Goal: Entertainment & Leisure: Consume media (video, audio)

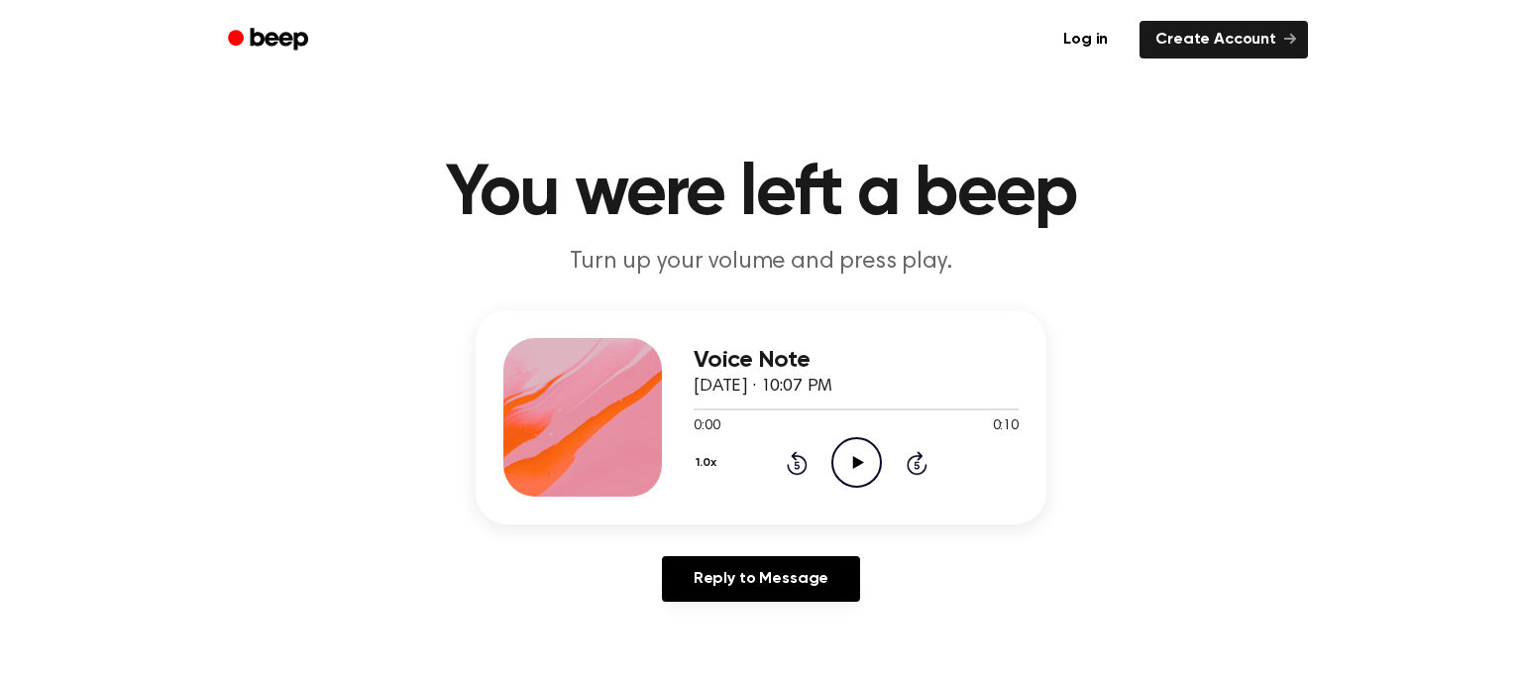
click at [855, 468] on icon "Play Audio" at bounding box center [856, 462] width 51 height 51
click at [854, 472] on icon "Pause Audio" at bounding box center [856, 462] width 51 height 51
click at [851, 463] on icon "Play Audio" at bounding box center [856, 462] width 51 height 51
click at [850, 464] on icon "Pause Audio" at bounding box center [856, 462] width 51 height 51
click at [857, 482] on icon "Play Audio" at bounding box center [856, 462] width 51 height 51
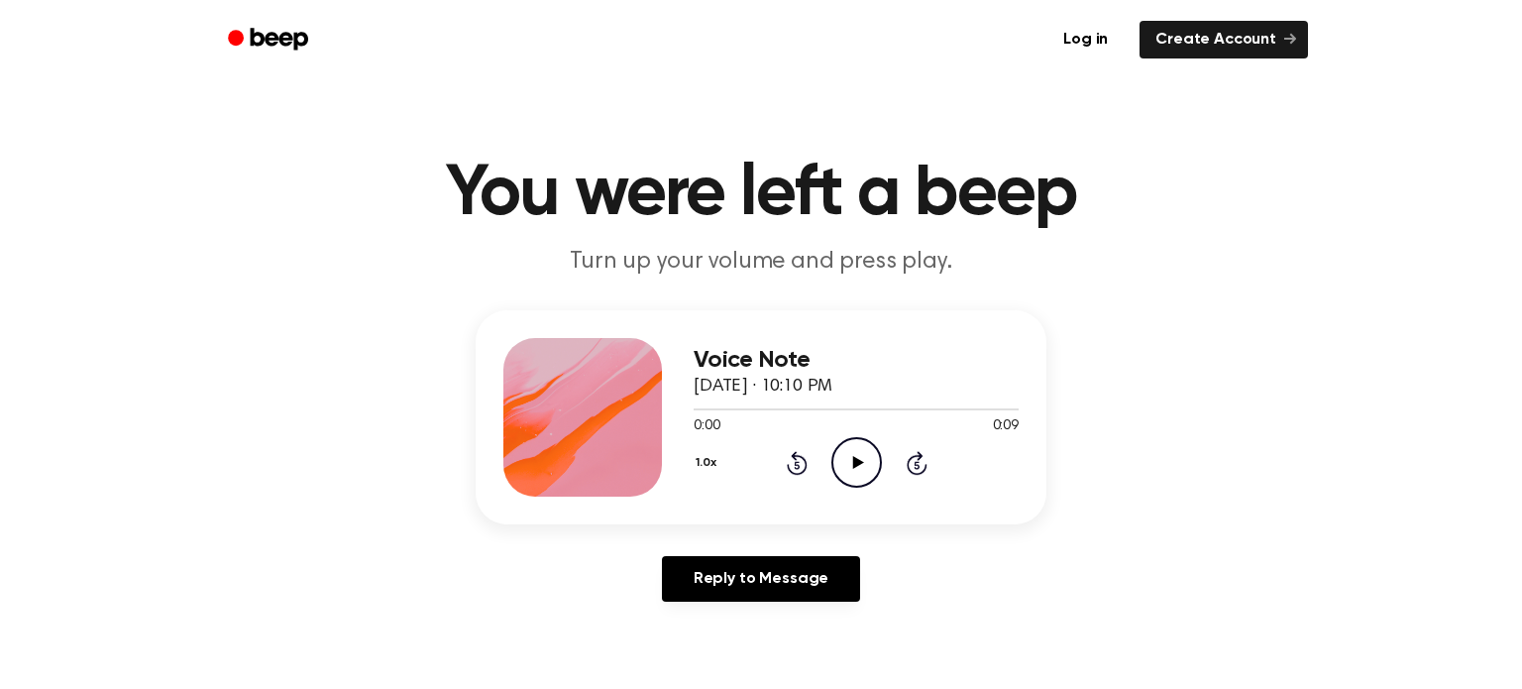
click at [860, 460] on icon "Play Audio" at bounding box center [856, 462] width 51 height 51
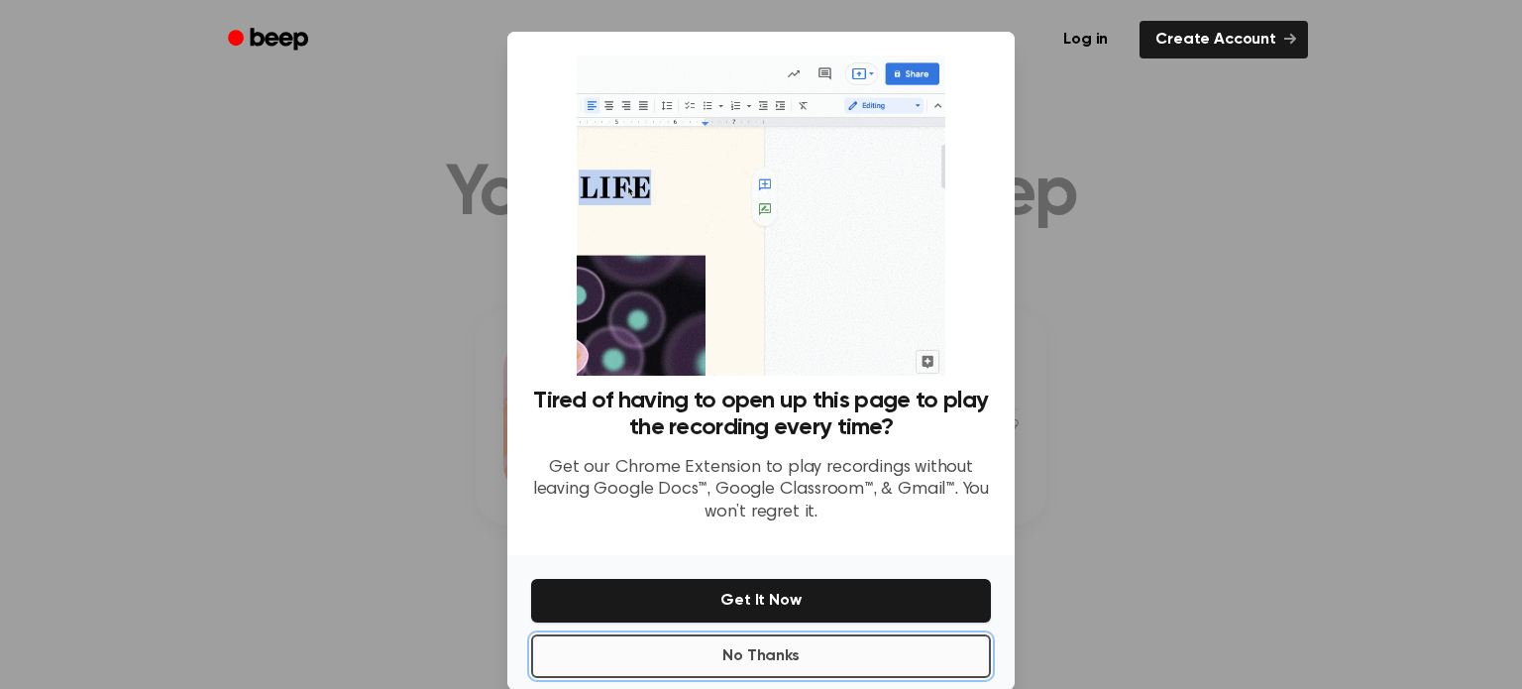
click at [695, 668] on button "No Thanks" at bounding box center [761, 656] width 460 height 44
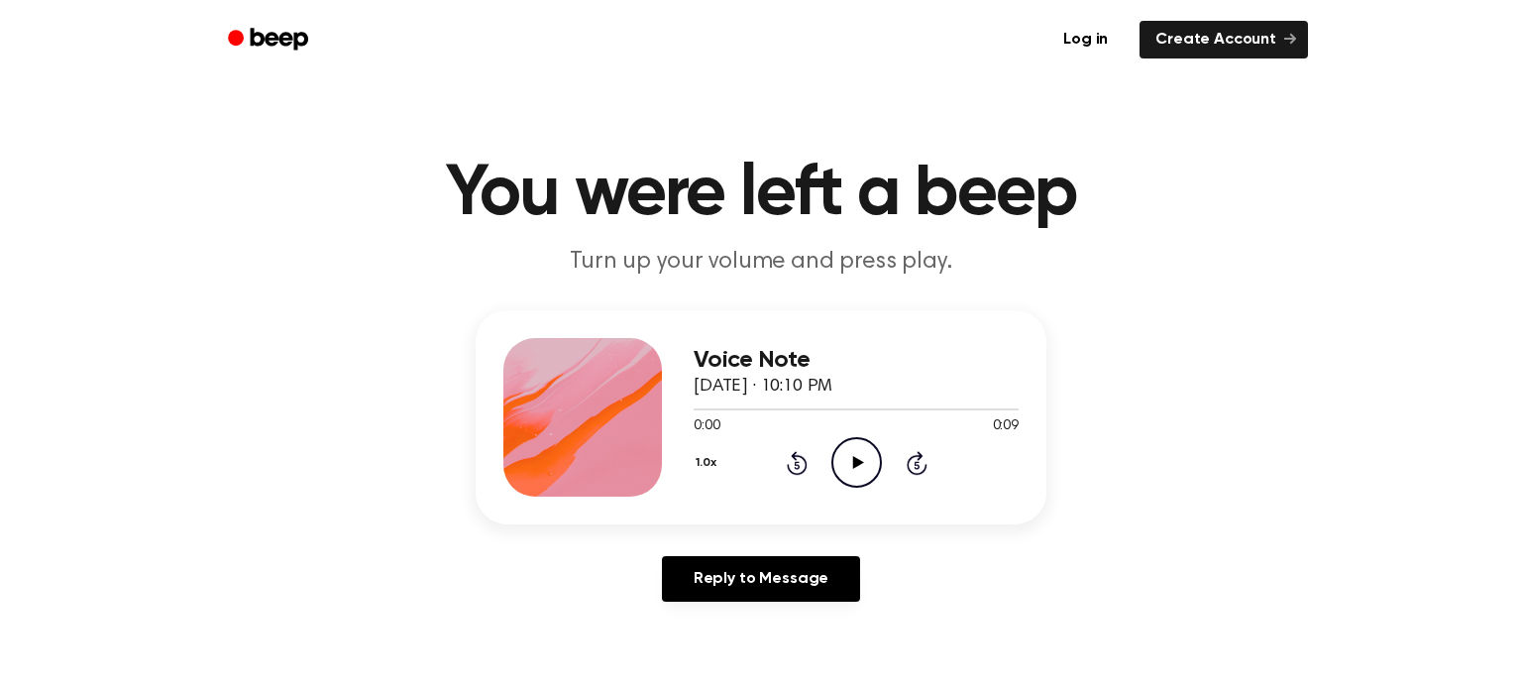
click at [849, 474] on icon "Play Audio" at bounding box center [856, 462] width 51 height 51
click at [848, 476] on icon "Pause Audio" at bounding box center [856, 462] width 51 height 51
click at [849, 442] on icon "Play Audio" at bounding box center [856, 462] width 51 height 51
click at [850, 476] on icon "Play Audio" at bounding box center [856, 462] width 51 height 51
click at [845, 473] on icon "Play Audio" at bounding box center [856, 462] width 51 height 51
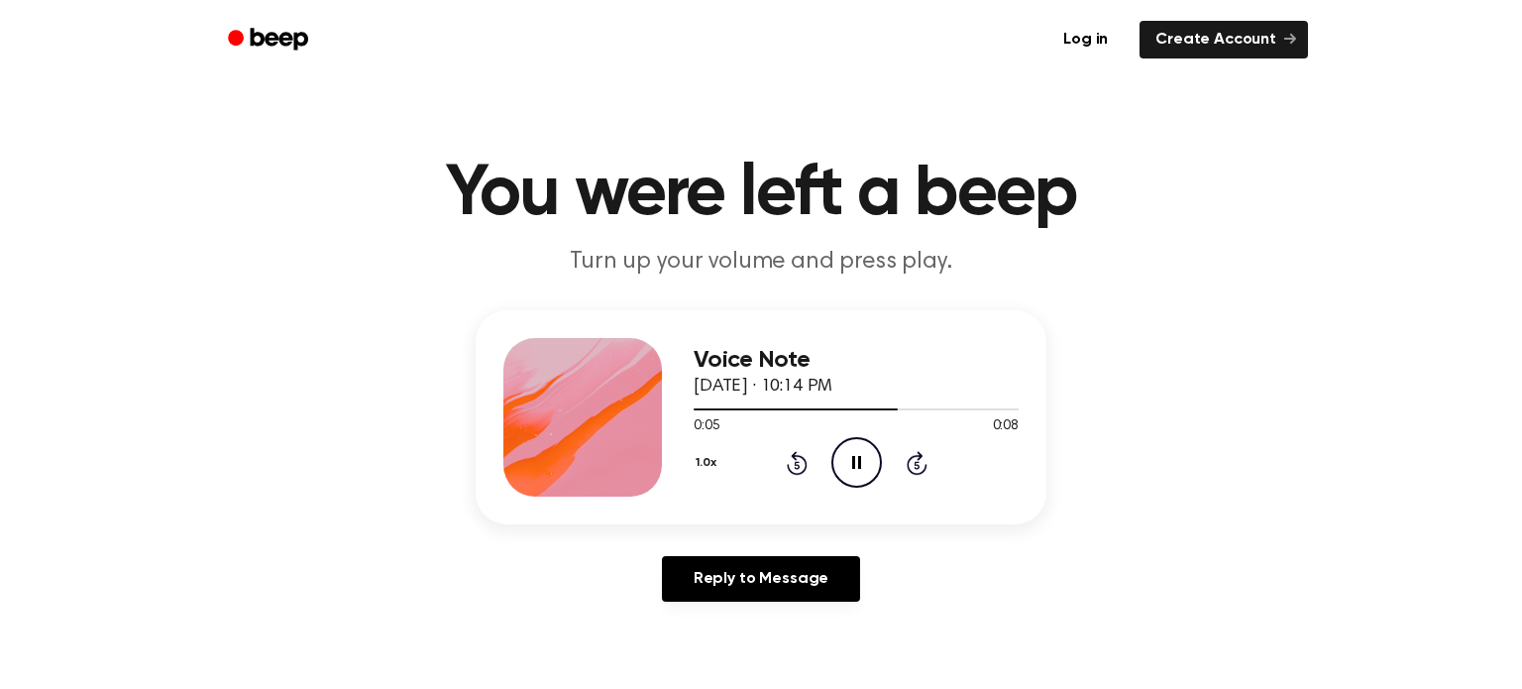
click at [845, 473] on icon "Pause Audio" at bounding box center [856, 462] width 51 height 51
click at [831, 477] on icon "Play Audio" at bounding box center [856, 462] width 51 height 51
click at [869, 461] on icon "Pause Audio" at bounding box center [856, 462] width 51 height 51
click at [892, 437] on div "1.0x Rewind 5 seconds Play Audio Skip 5 seconds" at bounding box center [856, 462] width 325 height 51
click at [871, 460] on icon "Play Audio" at bounding box center [856, 462] width 51 height 51
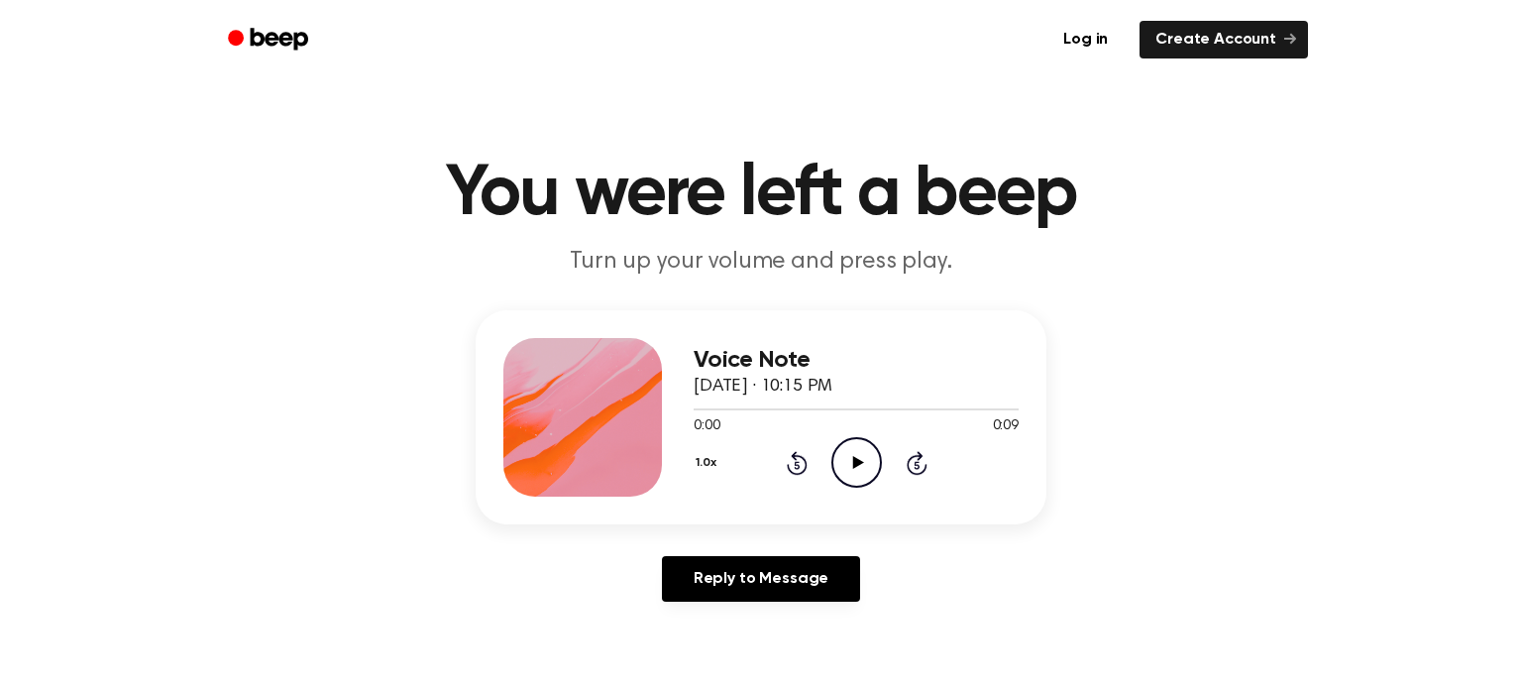
click at [886, 467] on div "1.0x Rewind 5 seconds Play Audio Skip 5 seconds" at bounding box center [856, 462] width 325 height 51
click at [877, 463] on icon "Play Audio" at bounding box center [856, 462] width 51 height 51
click at [877, 463] on icon "Pause Audio" at bounding box center [856, 462] width 51 height 51
click at [850, 472] on icon "Play Audio" at bounding box center [856, 462] width 51 height 51
click at [847, 444] on icon "Play Audio" at bounding box center [856, 462] width 51 height 51
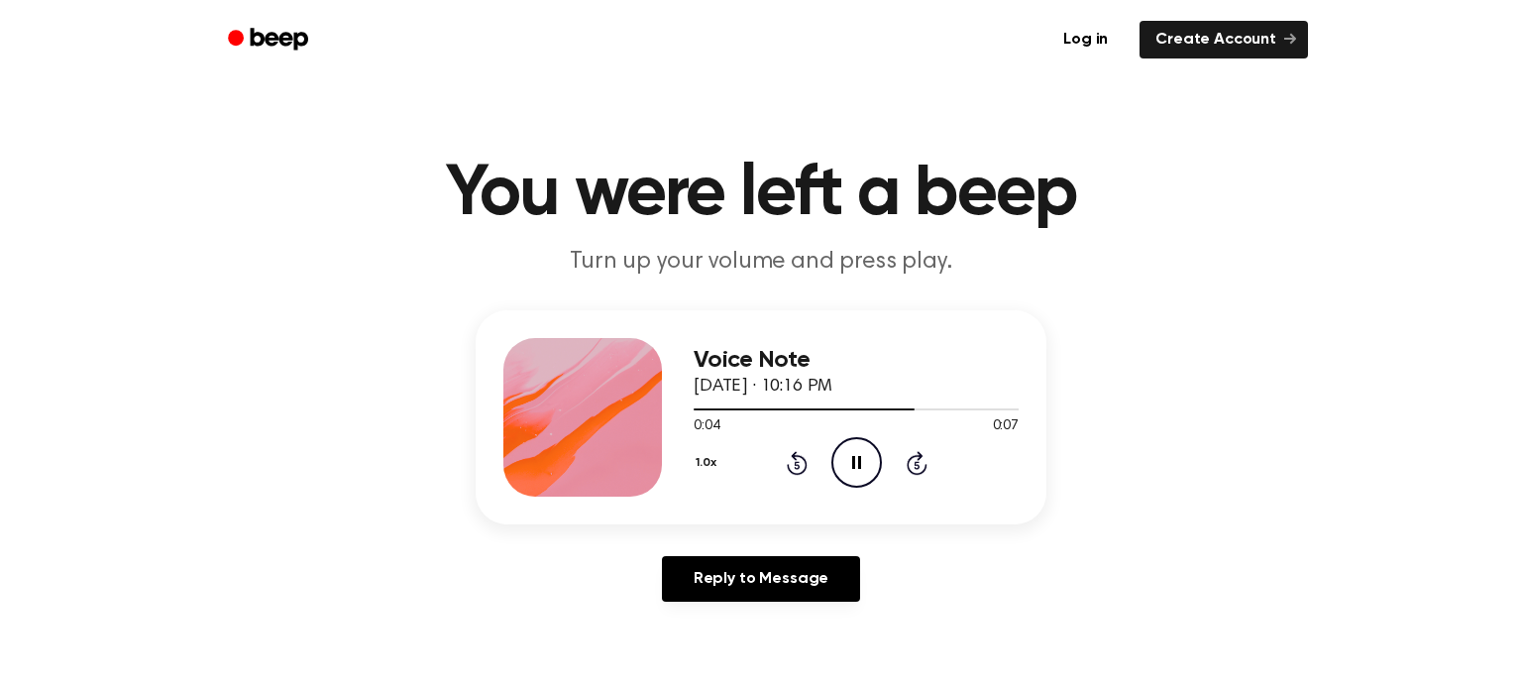
click at [858, 462] on icon at bounding box center [856, 462] width 9 height 13
click at [843, 471] on icon "Play Audio" at bounding box center [856, 462] width 51 height 51
click at [871, 463] on icon "Play Audio" at bounding box center [856, 462] width 51 height 51
click at [827, 456] on div "1.0x Rewind 5 seconds Play Audio Skip 5 seconds" at bounding box center [856, 462] width 325 height 51
click at [836, 459] on icon "Play Audio" at bounding box center [856, 462] width 51 height 51
